Goal: Information Seeking & Learning: Check status

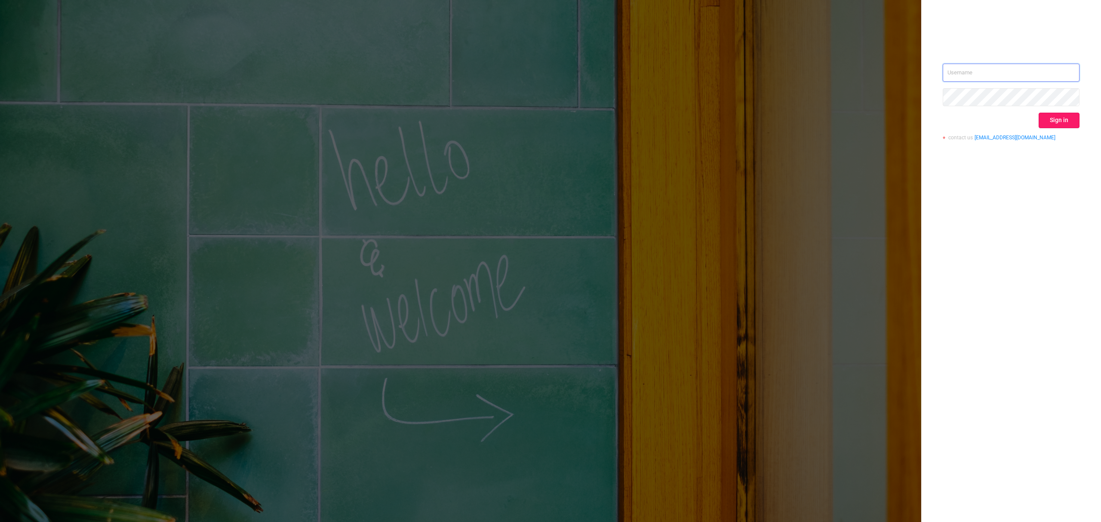
type input "[EMAIL_ADDRESS][DOMAIN_NAME]"
click at [1060, 120] on button "Sign in" at bounding box center [1058, 120] width 41 height 15
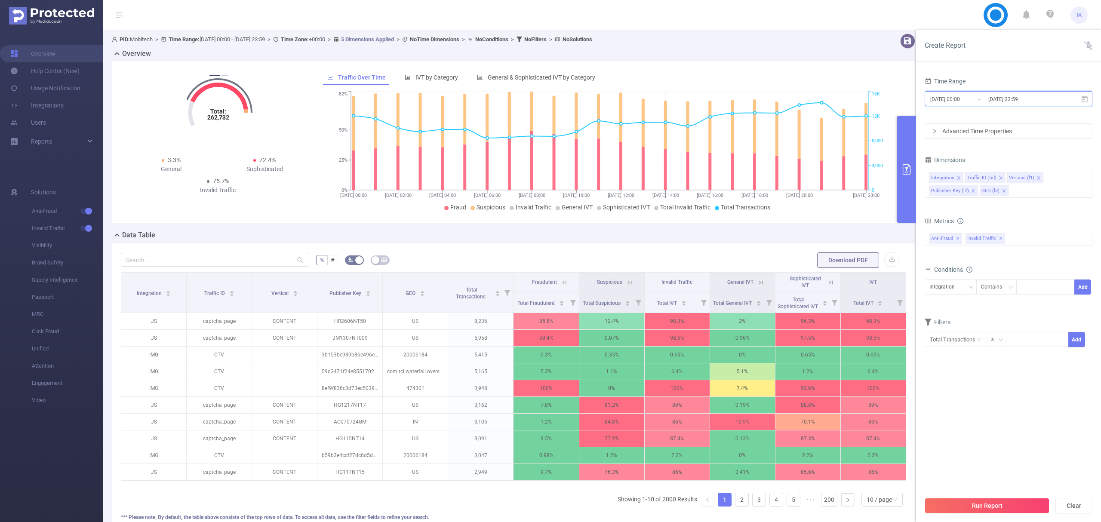
click at [1081, 103] on span "[DATE] 00:00 _ [DATE] 23:59" at bounding box center [1008, 98] width 168 height 15
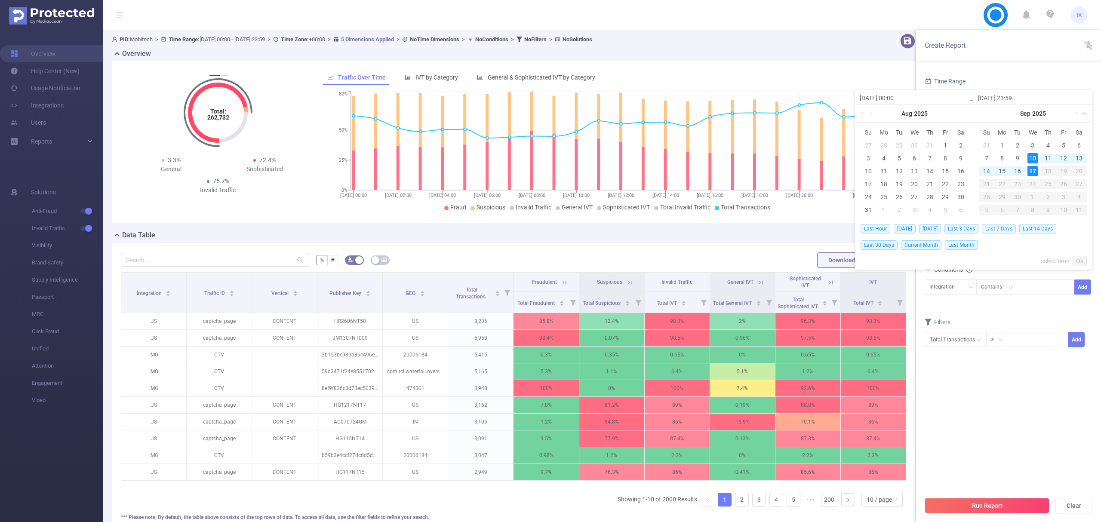
click at [1005, 230] on span "Last 7 Days" at bounding box center [999, 228] width 34 height 9
type input "[DATE] 00:00"
type input "[DATE] 23:59"
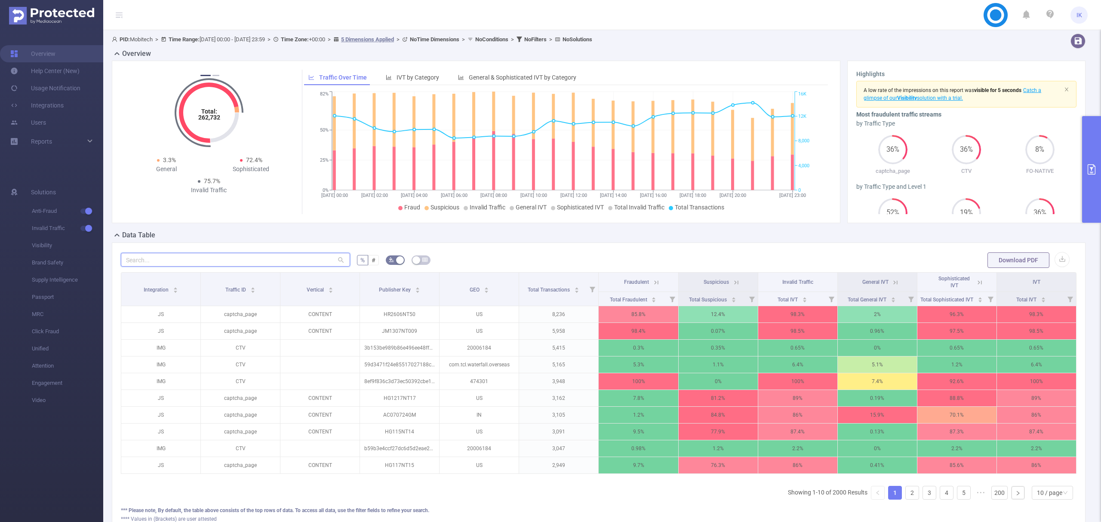
click at [277, 258] on input "text" at bounding box center [235, 260] width 229 height 14
paste input "hr0409nt51"
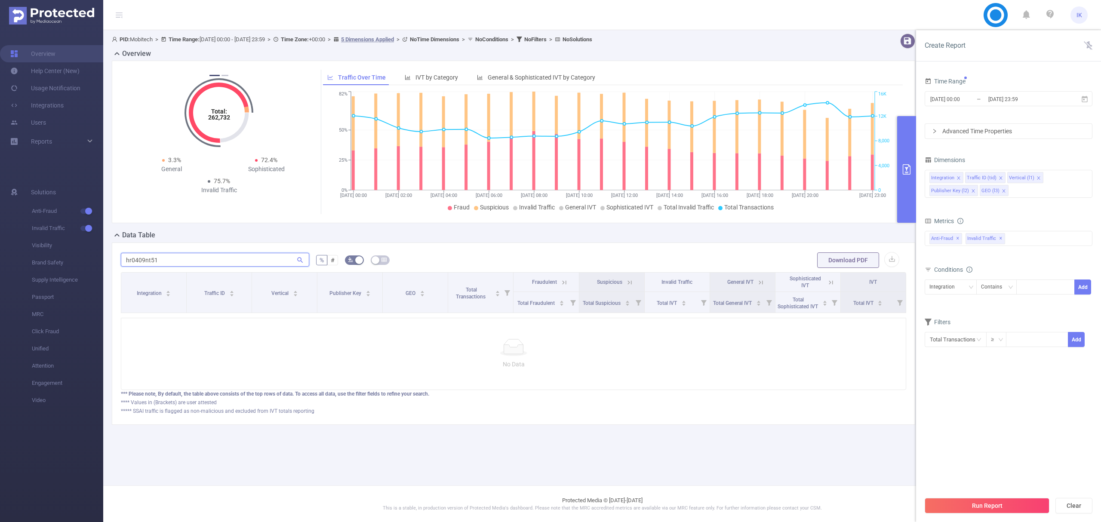
click at [145, 258] on input "hr0409nt51" at bounding box center [215, 260] width 188 height 14
paste input "2606nt50"
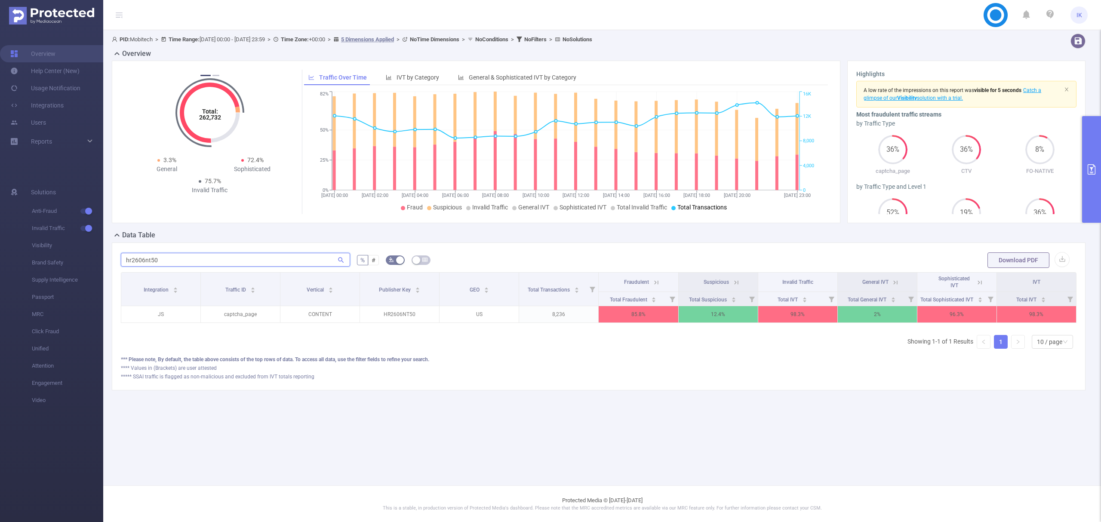
click at [134, 261] on input "hr2606nt50" at bounding box center [235, 260] width 229 height 14
paste input "0409nt51"
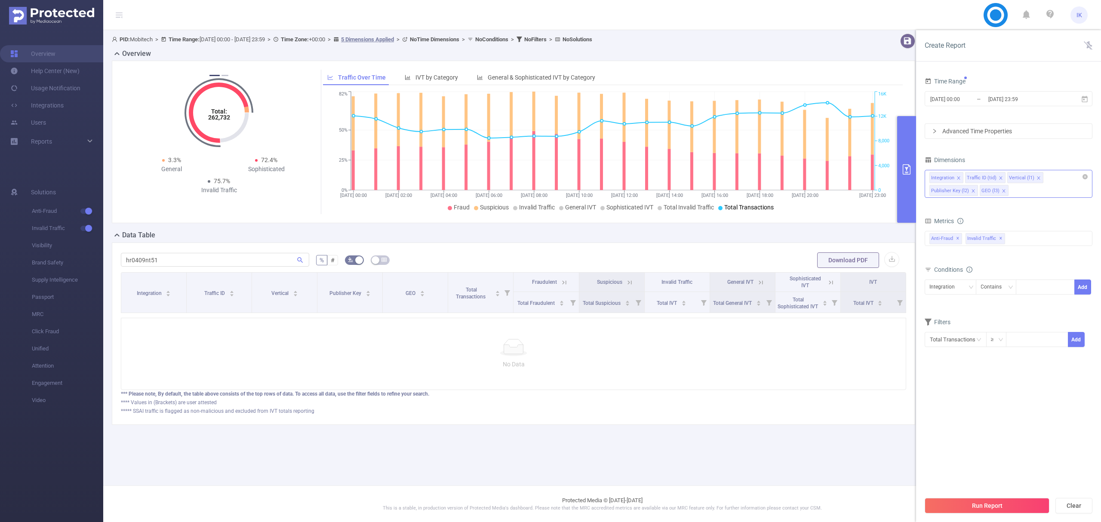
click at [1024, 191] on div "Integration Traffic ID (tid) Vertical (l1) Publisher Key (l2) GEO (l3)" at bounding box center [1008, 184] width 168 height 28
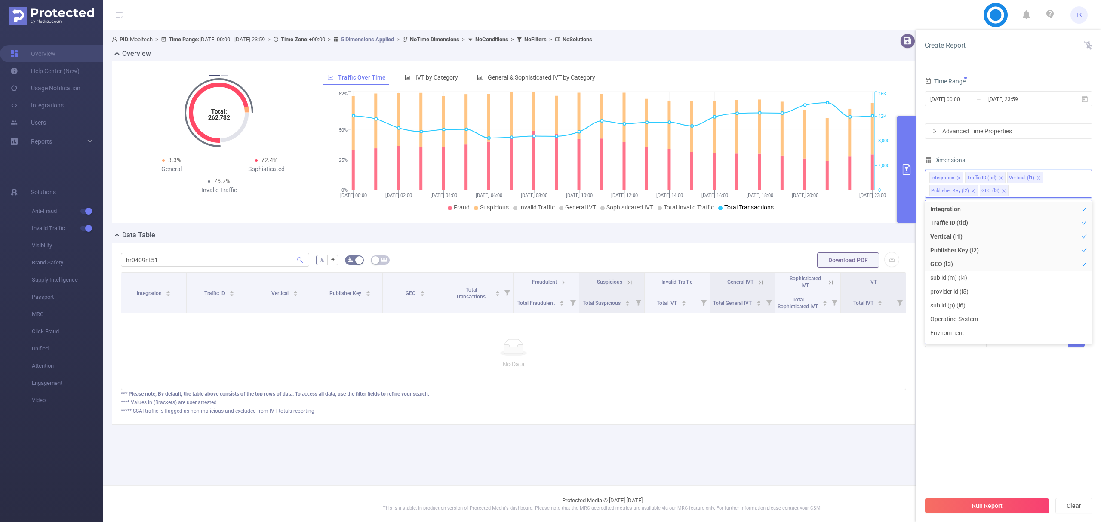
drag, startPoint x: 1024, startPoint y: 423, endPoint x: 1032, endPoint y: 369, distance: 54.7
click at [1023, 421] on section "Time Range [DATE] 00:00 _ [DATE] 23:59 Advanced Time Properties Dimensions Inte…" at bounding box center [1008, 283] width 168 height 417
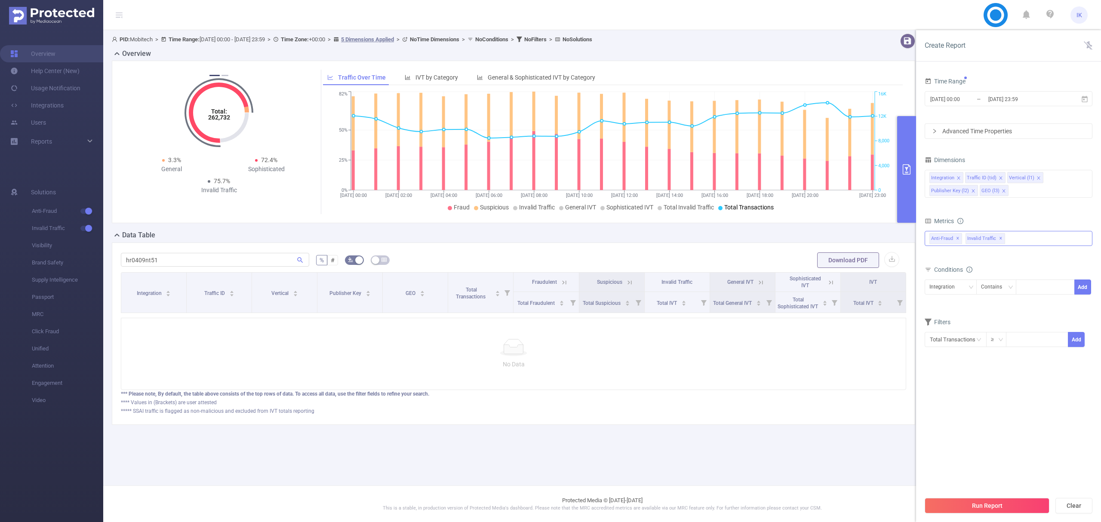
click at [1016, 244] on div "Anti-Fraud ✕ Invalid Traffic ✕" at bounding box center [1008, 238] width 168 height 15
click at [1015, 372] on section "Time Range [DATE] 00:00 _ [DATE] 23:59 Advanced Time Properties Dimensions Inte…" at bounding box center [1008, 283] width 168 height 417
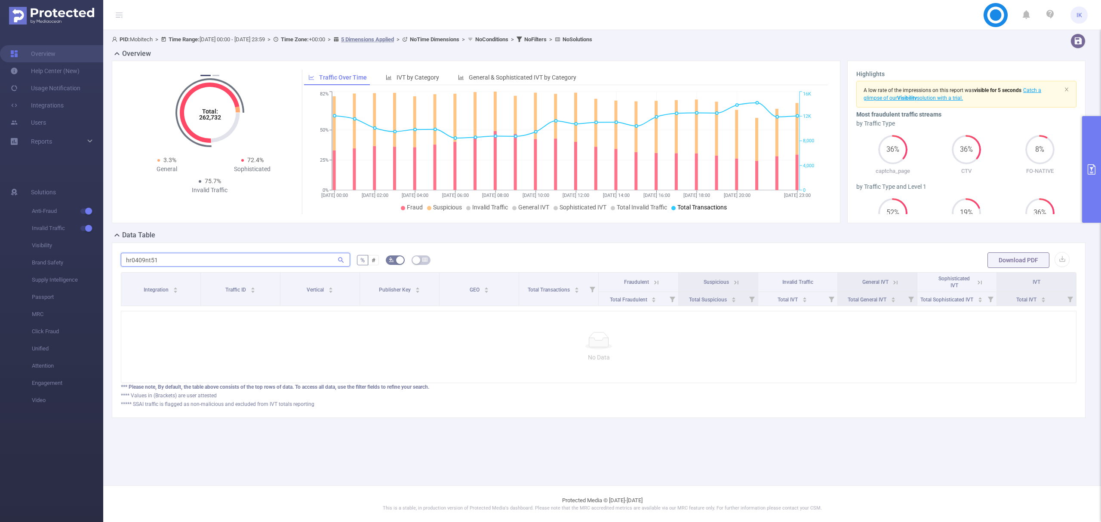
click at [298, 261] on input "hr0409nt51" at bounding box center [235, 260] width 229 height 14
type input "h"
type input "י"
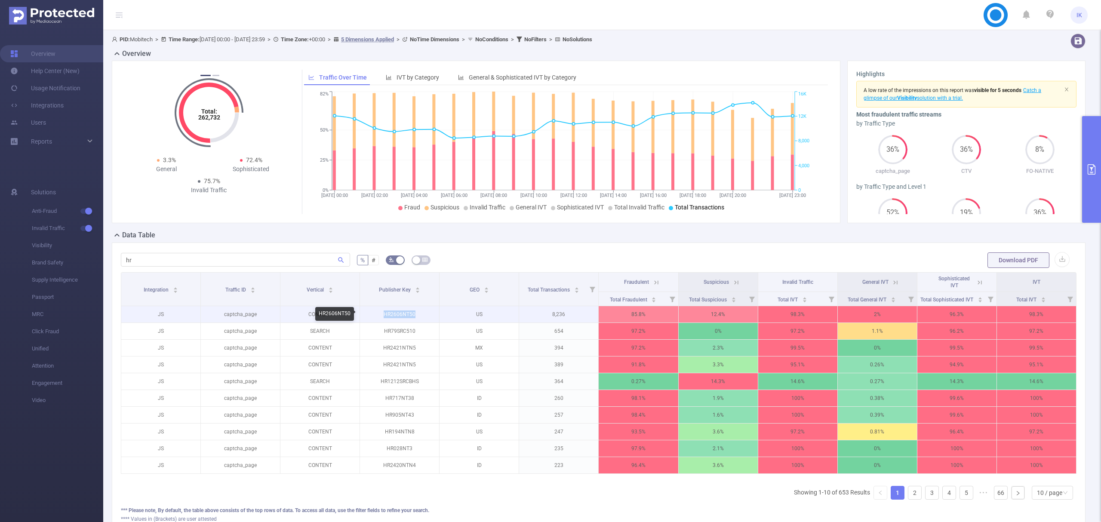
drag, startPoint x: 412, startPoint y: 315, endPoint x: 376, endPoint y: 313, distance: 36.2
click at [376, 313] on p "HR2606NT50" at bounding box center [399, 314] width 79 height 16
copy p "HR2606NT50"
click at [131, 261] on input "hr" at bounding box center [235, 260] width 229 height 14
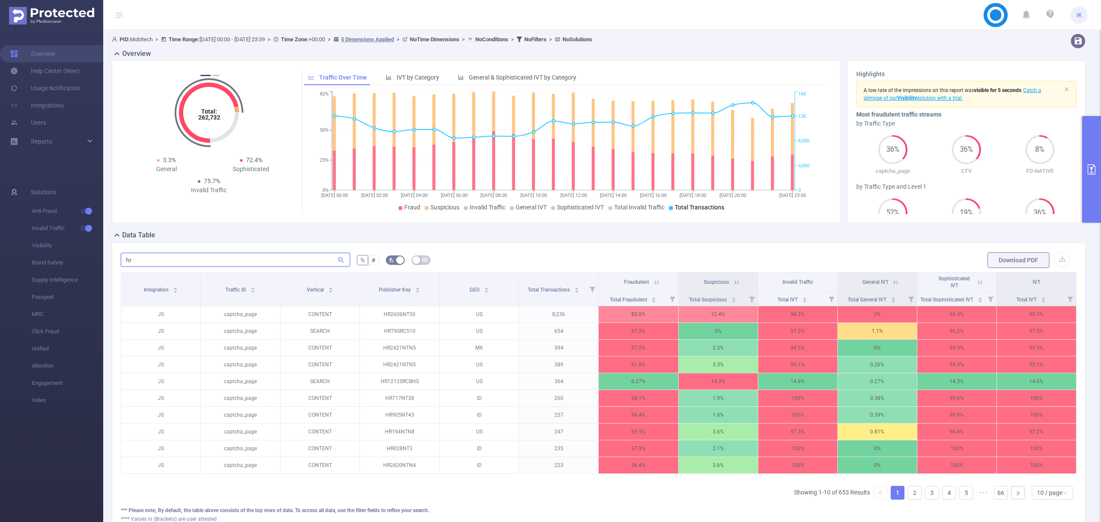
paste input "2606nt50"
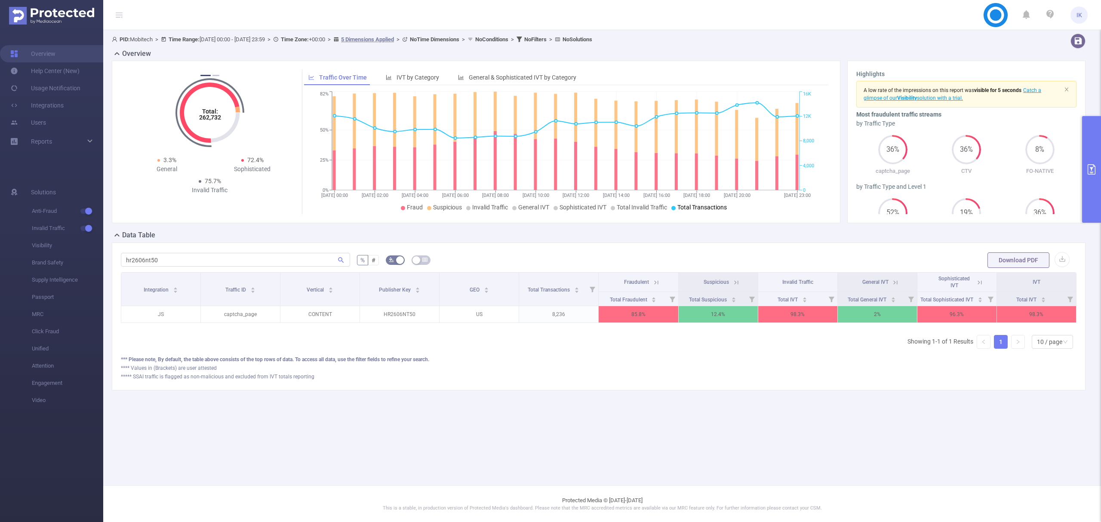
click at [651, 281] on icon at bounding box center [655, 282] width 10 height 9
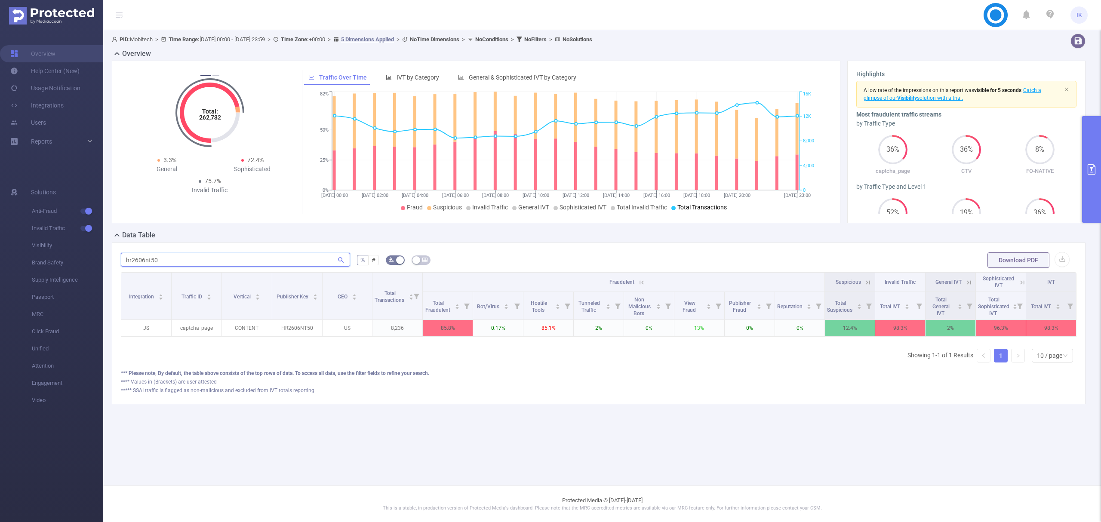
click at [169, 260] on input "hr2606nt50" at bounding box center [235, 260] width 229 height 14
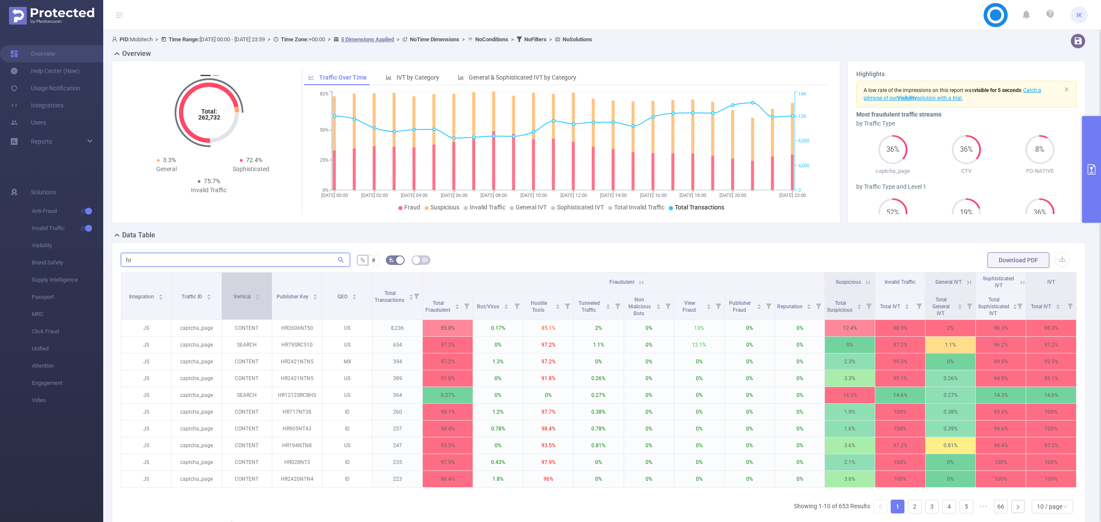
type input "h"
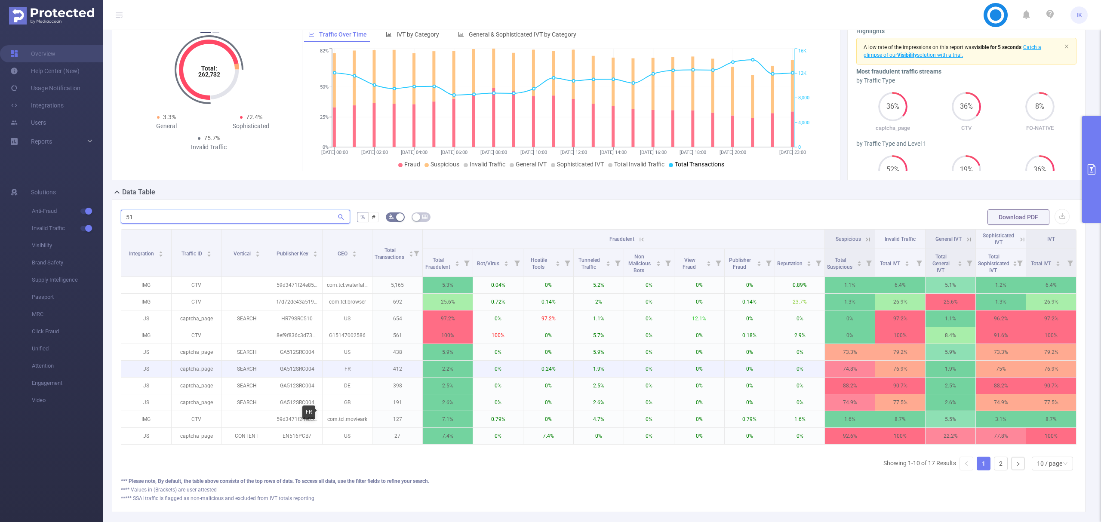
scroll to position [98, 0]
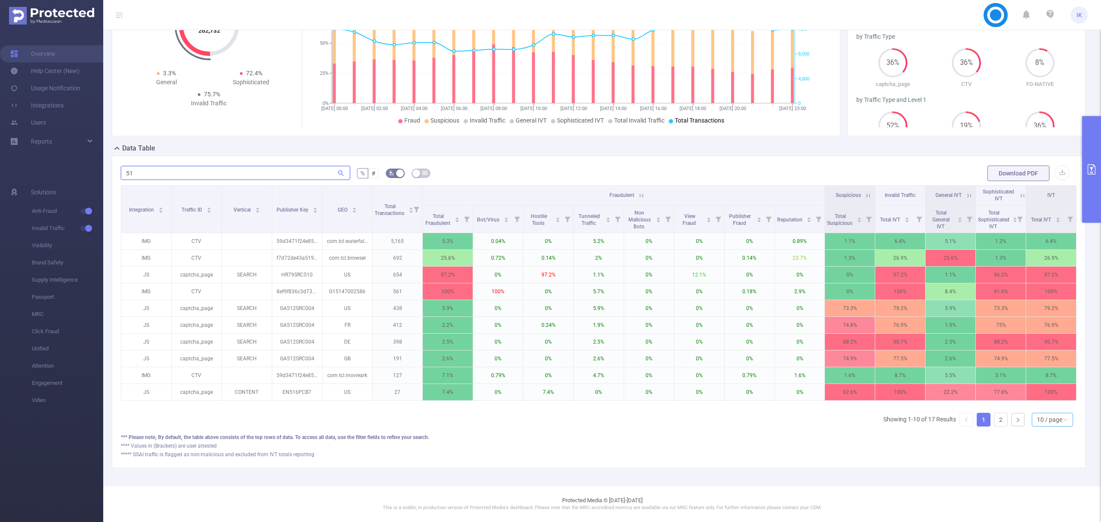
type input "51"
click at [1037, 422] on div "10 / page" at bounding box center [1049, 419] width 25 height 13
click at [1037, 408] on li "50 / page" at bounding box center [1043, 415] width 42 height 14
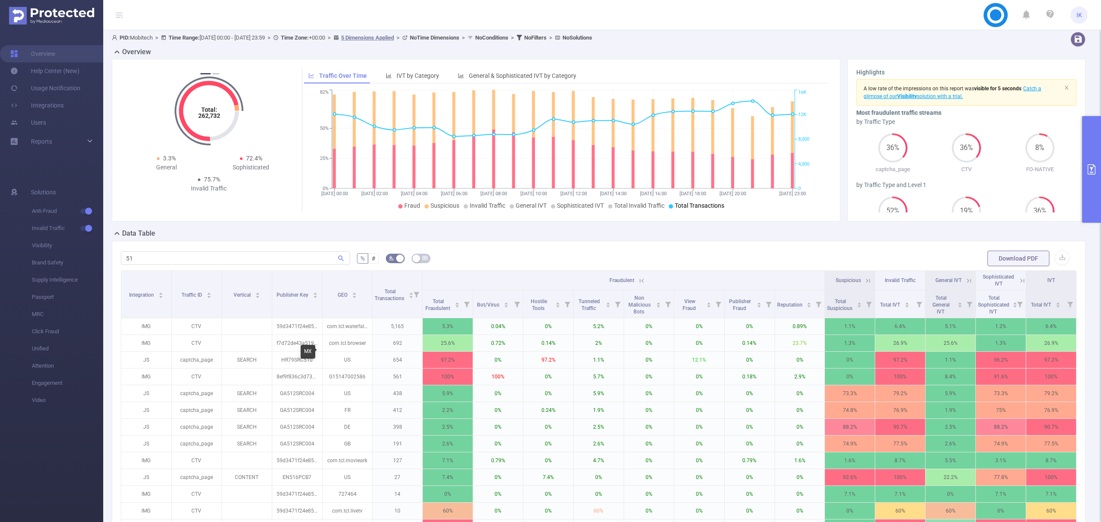
scroll to position [0, 0]
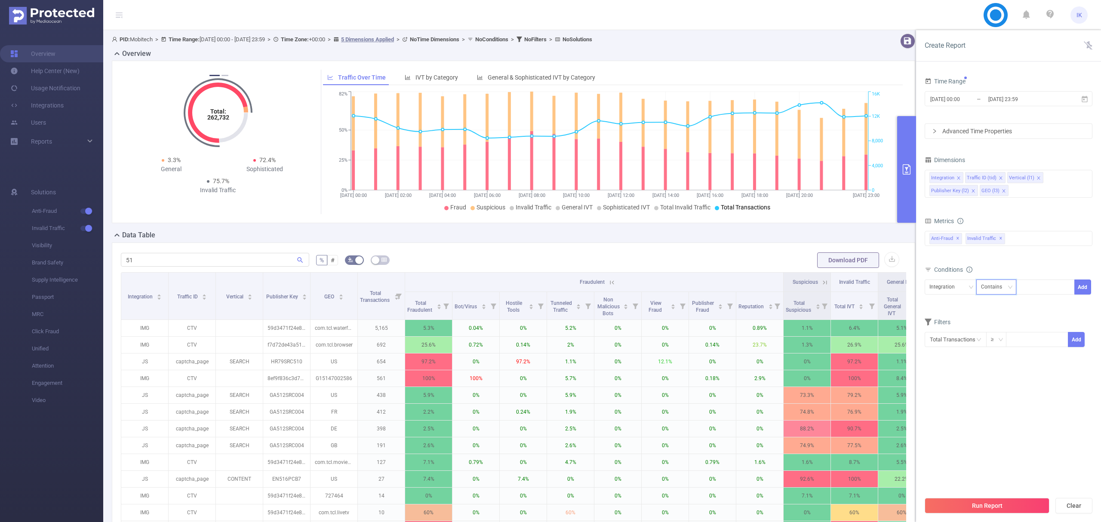
click at [998, 288] on div "Contains" at bounding box center [994, 287] width 27 height 14
click at [962, 286] on div "Integration" at bounding box center [950, 287] width 43 height 14
click at [961, 331] on li "Vertical (l1)" at bounding box center [952, 333] width 57 height 14
click at [1005, 289] on div "Contains" at bounding box center [994, 287] width 27 height 14
click at [996, 313] on li "Is" at bounding box center [1004, 320] width 57 height 14
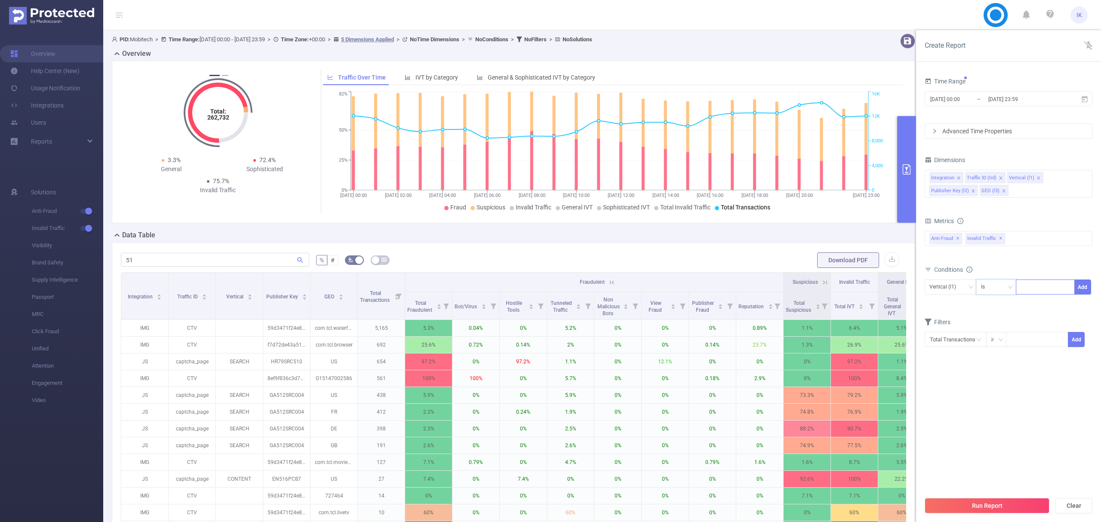
click at [1028, 284] on div at bounding box center [1044, 287] width 49 height 14
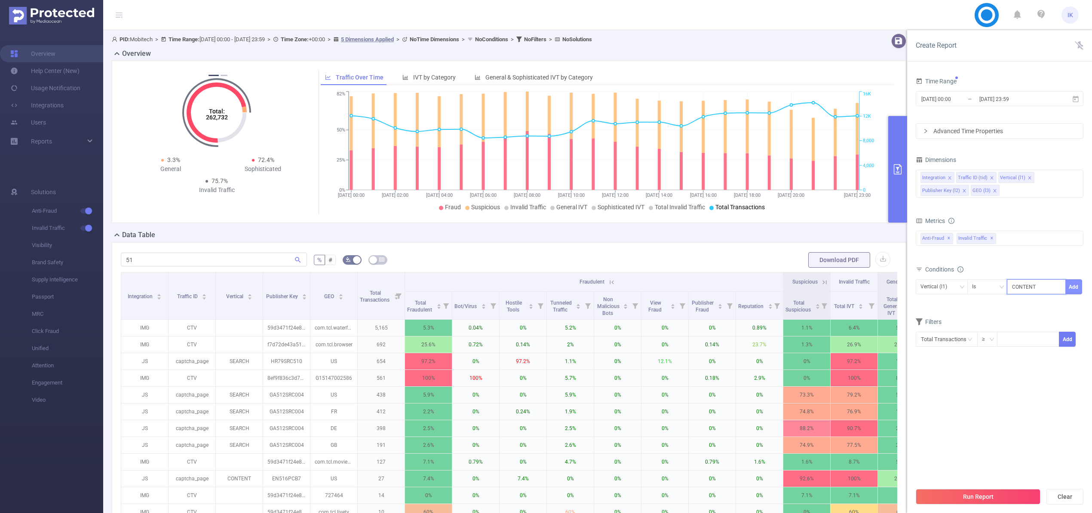
type input "CONTENT"
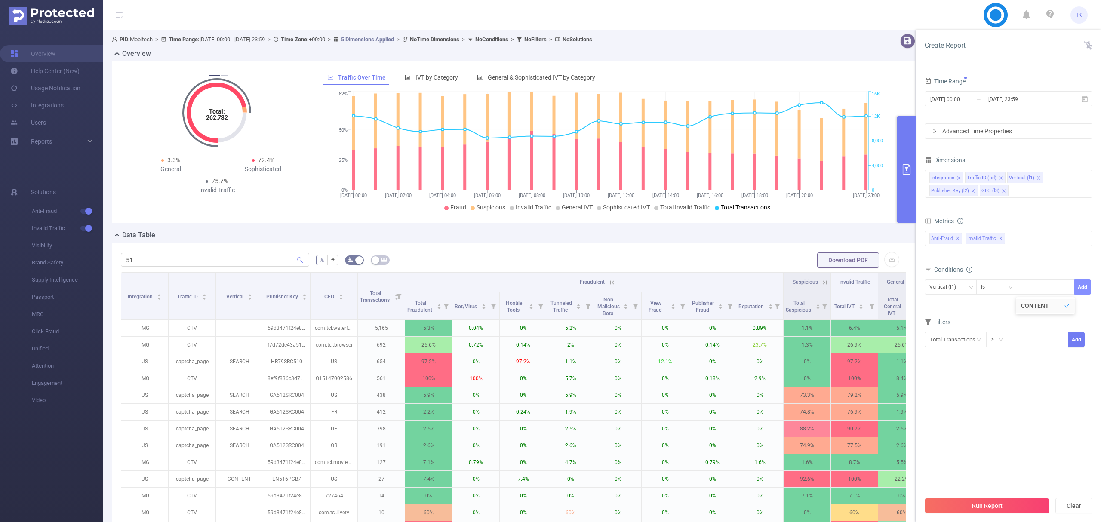
click at [1072, 291] on span "Vertical (l1) Is CONTENT Add" at bounding box center [1008, 286] width 168 height 15
click at [967, 508] on button "Run Report" at bounding box center [986, 505] width 125 height 15
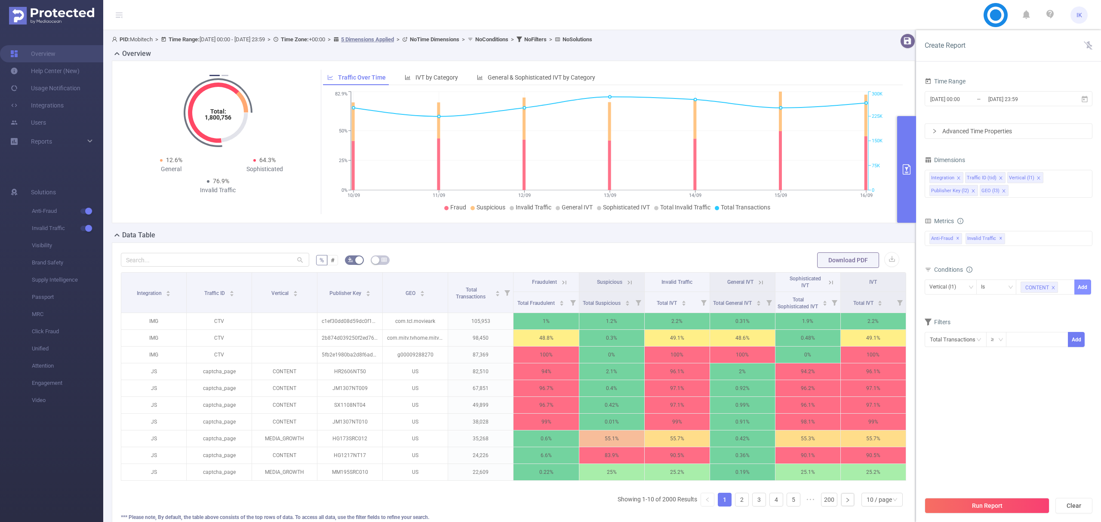
click at [1084, 287] on button "Add" at bounding box center [1082, 286] width 17 height 15
click at [1010, 506] on button "Run Report" at bounding box center [986, 505] width 125 height 15
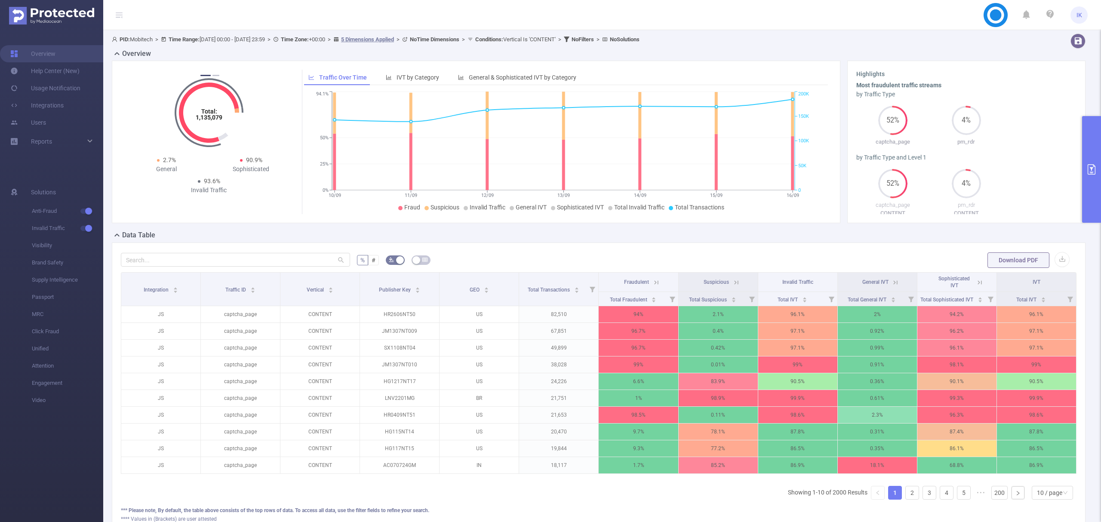
click at [204, 249] on div "% # Download PDF Integration Traffic ID Vertical Publisher Key GEO Total Transa…" at bounding box center [598, 391] width 973 height 299
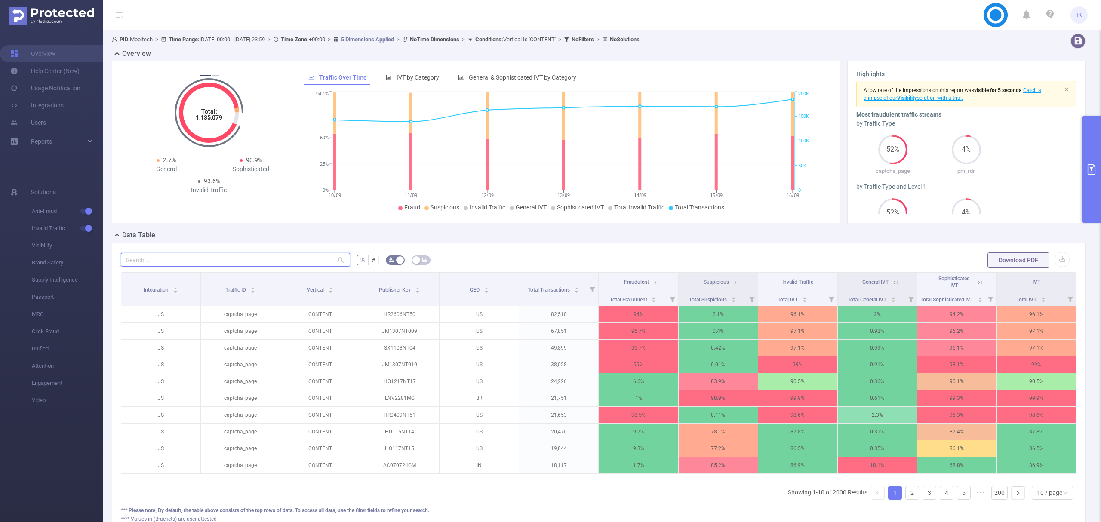
click at [214, 258] on input "text" at bounding box center [235, 260] width 229 height 14
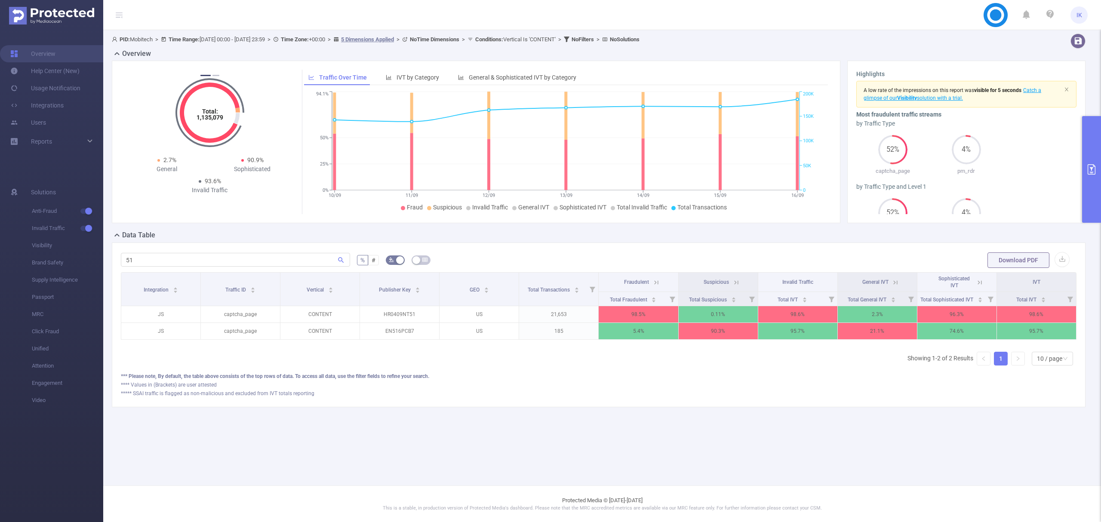
click at [654, 283] on icon at bounding box center [656, 283] width 8 height 8
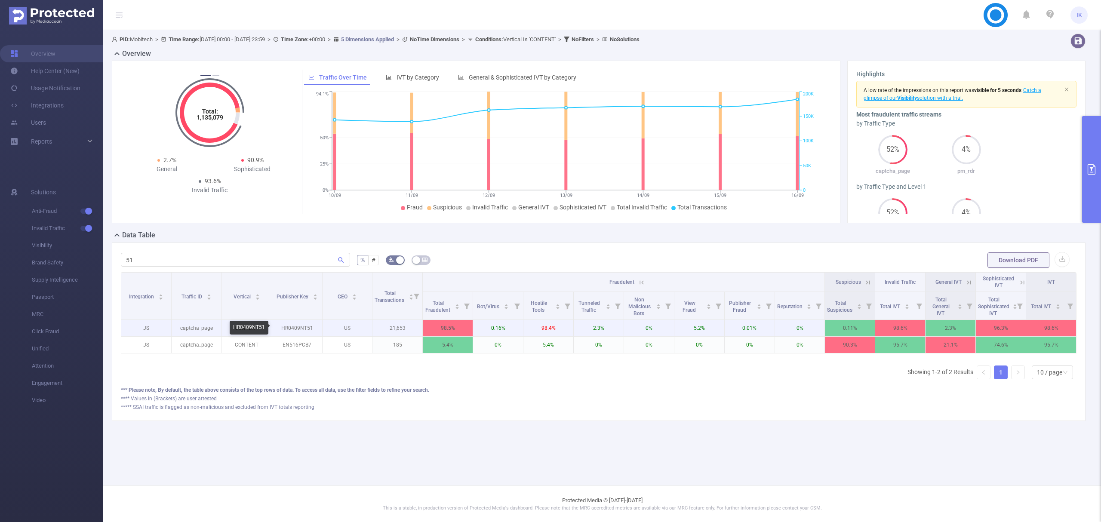
click at [298, 328] on p "HR0409NT51" at bounding box center [297, 328] width 50 height 16
copy p "HR0409NT51"
click at [138, 260] on input "51" at bounding box center [235, 260] width 229 height 14
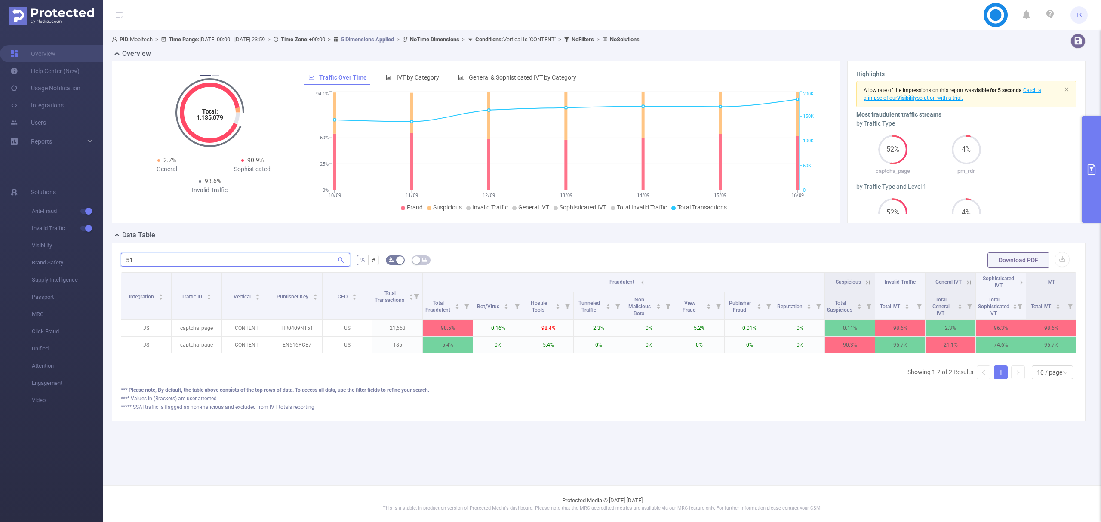
click at [138, 260] on input "51" at bounding box center [235, 260] width 229 height 14
paste input "hr0409nt"
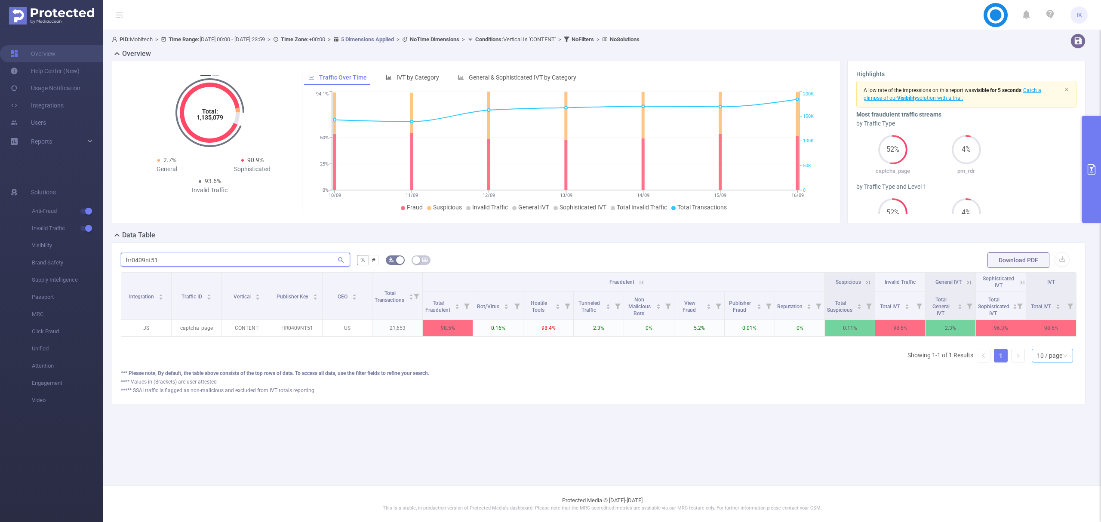
type input "hr0409nt51"
